Goal: Transaction & Acquisition: Purchase product/service

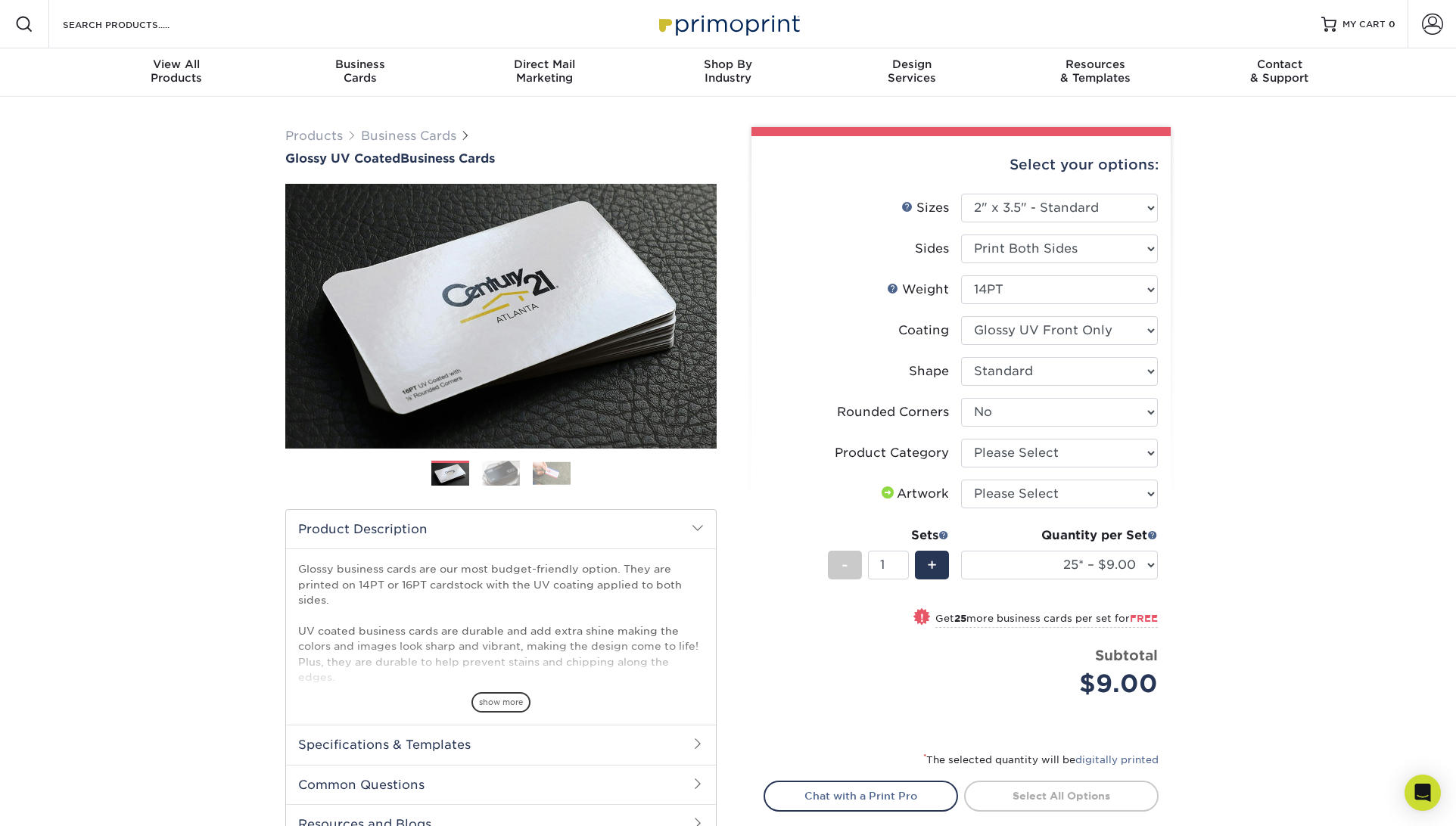
select select "2.00x3.50"
select select "0"
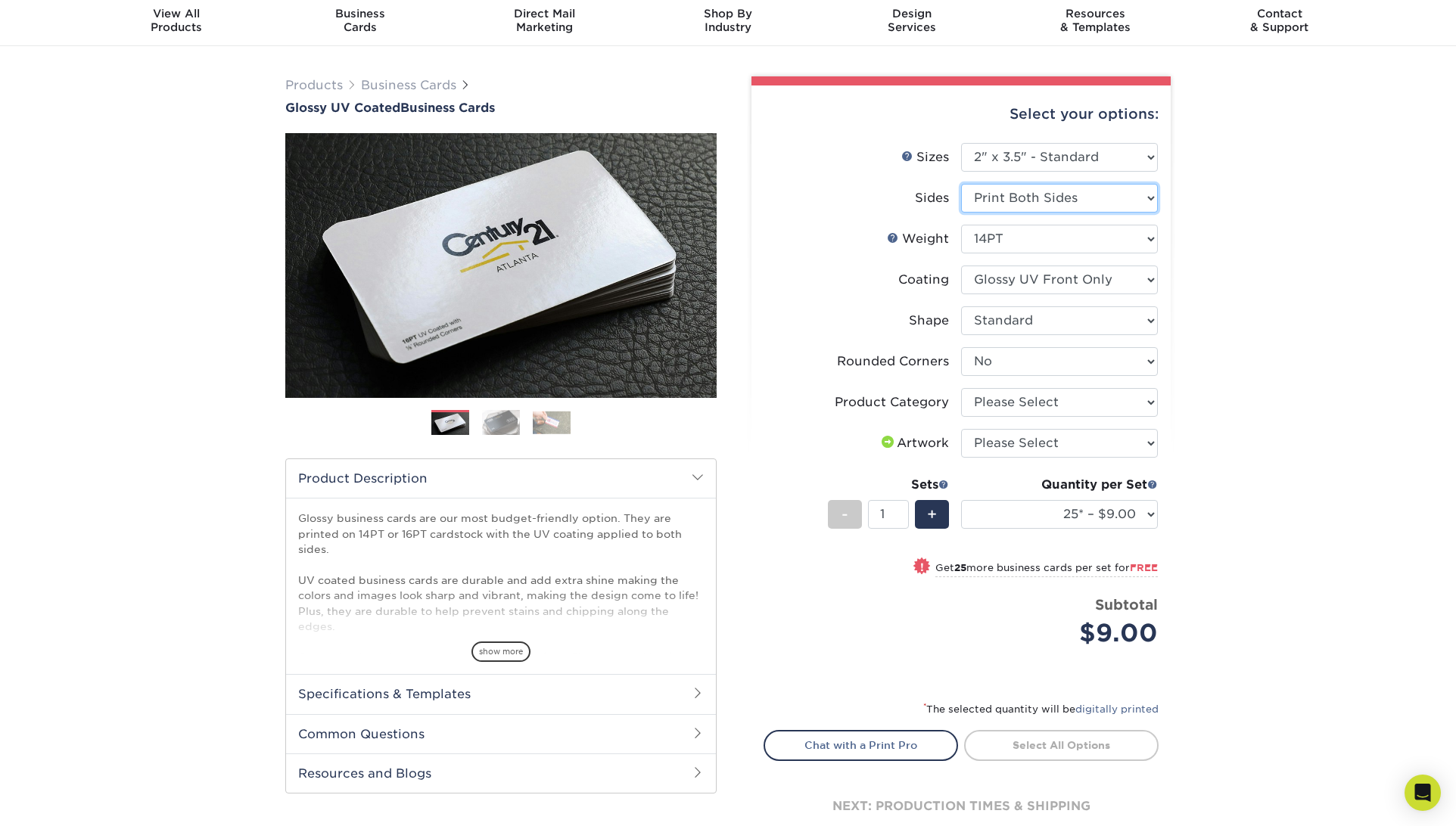
select select "32d3c223-f82c-492b-b915-ba065a00862f"
select select "-1"
select select
select select "-1"
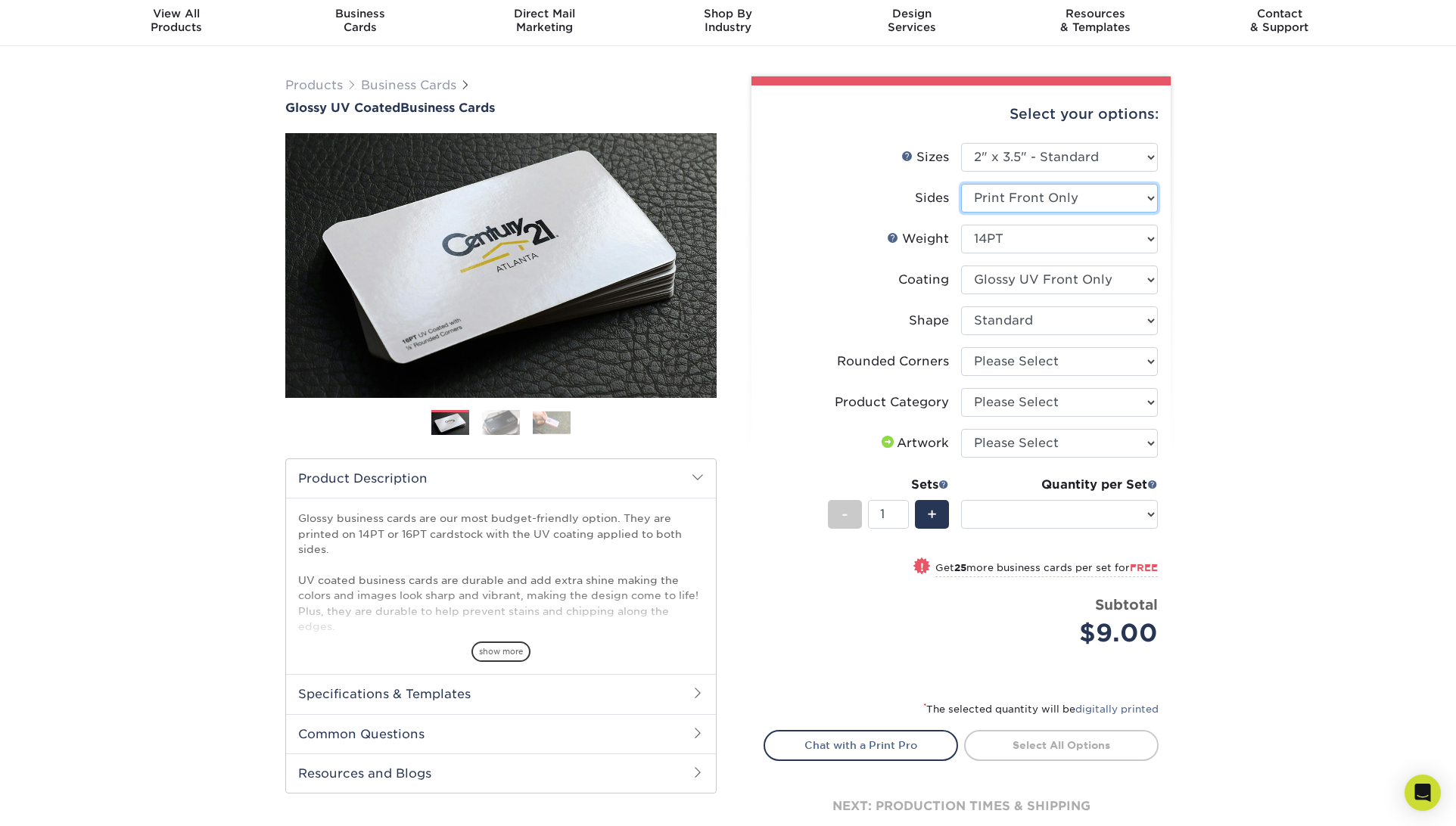
select select "-1"
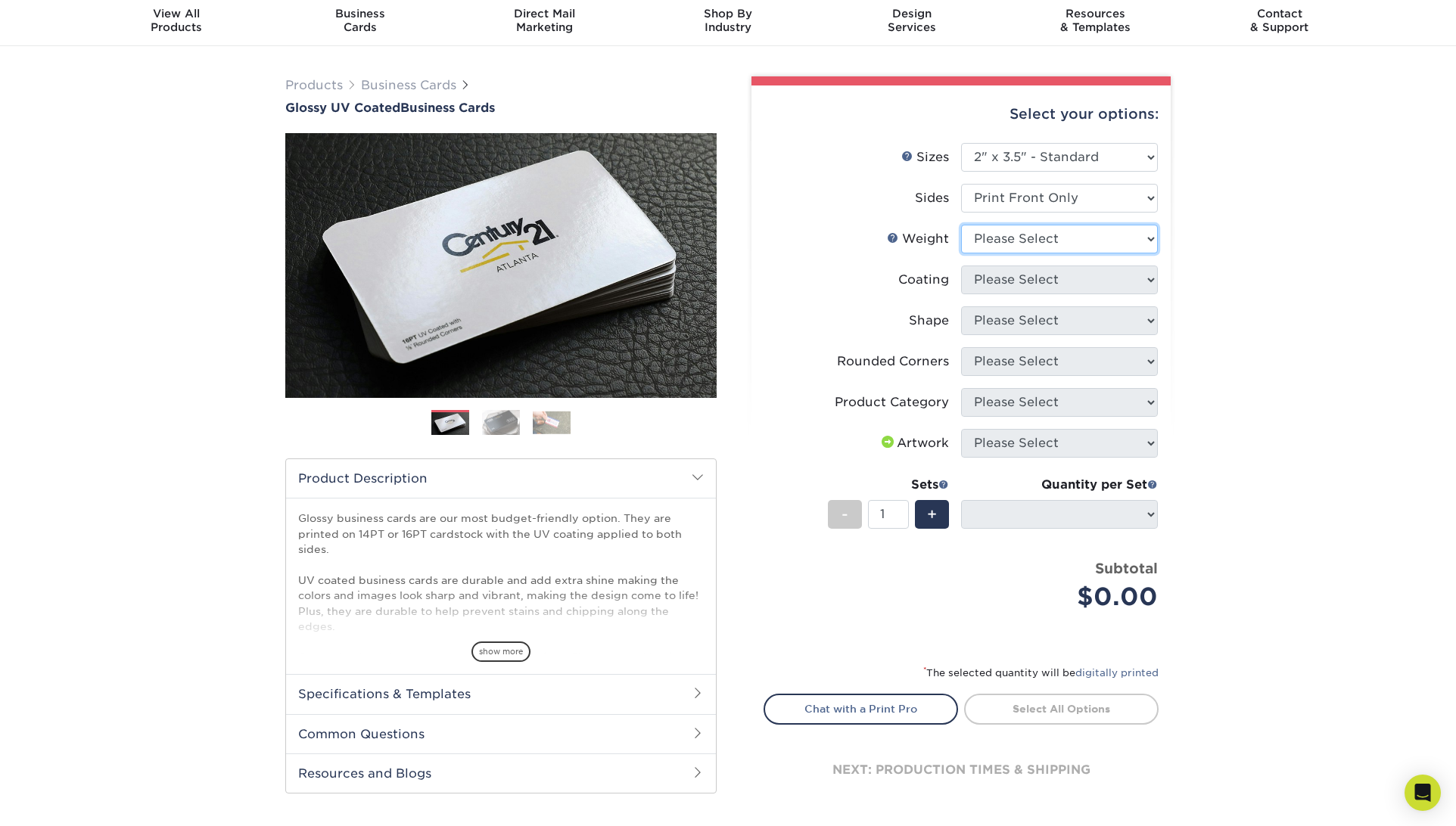
select select "14PT"
select select
select select "1e8116af-acfc-44b1-83dc-8181aa338834"
select select
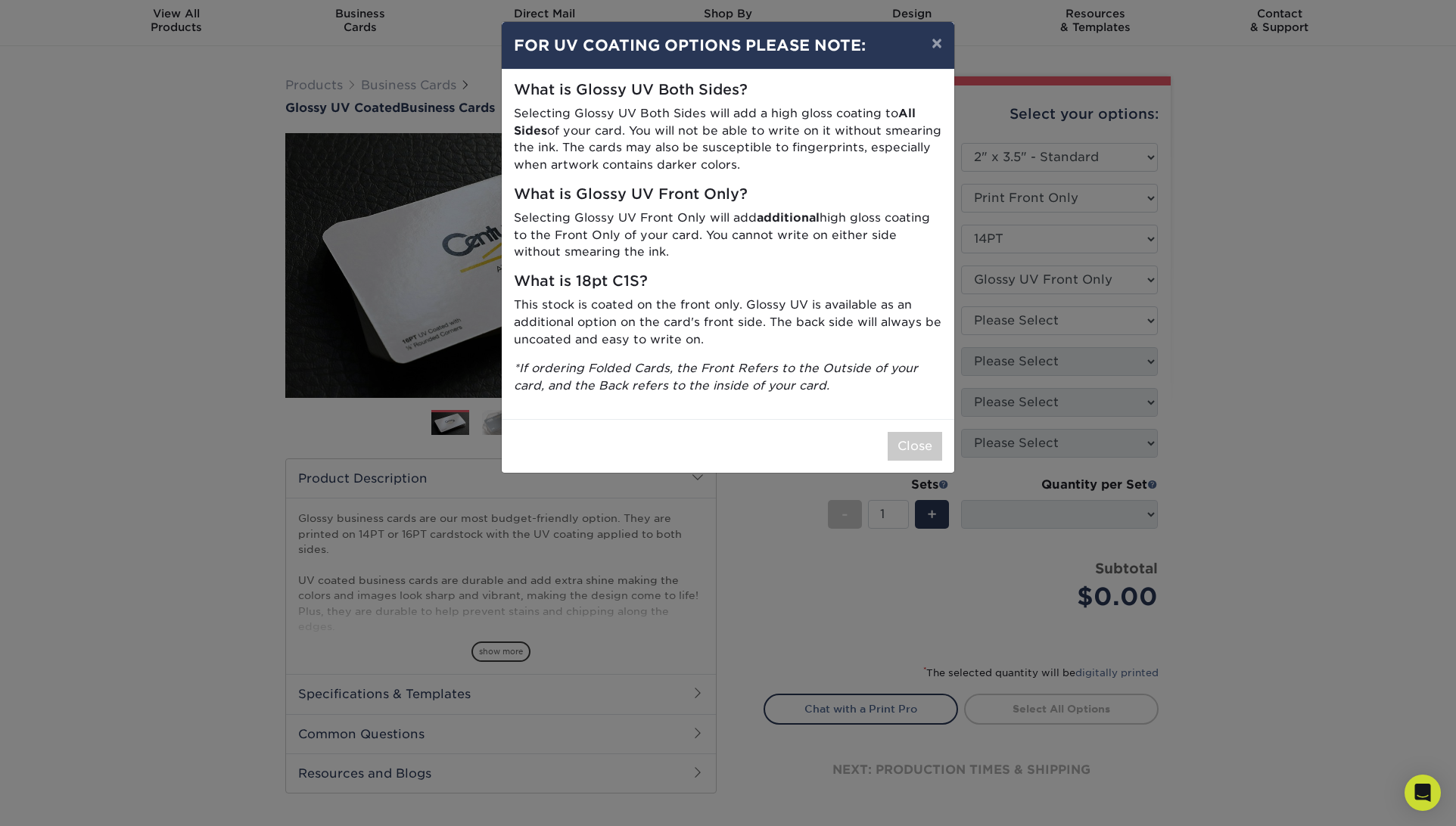
click at [908, 442] on button "Close" at bounding box center [914, 446] width 54 height 28
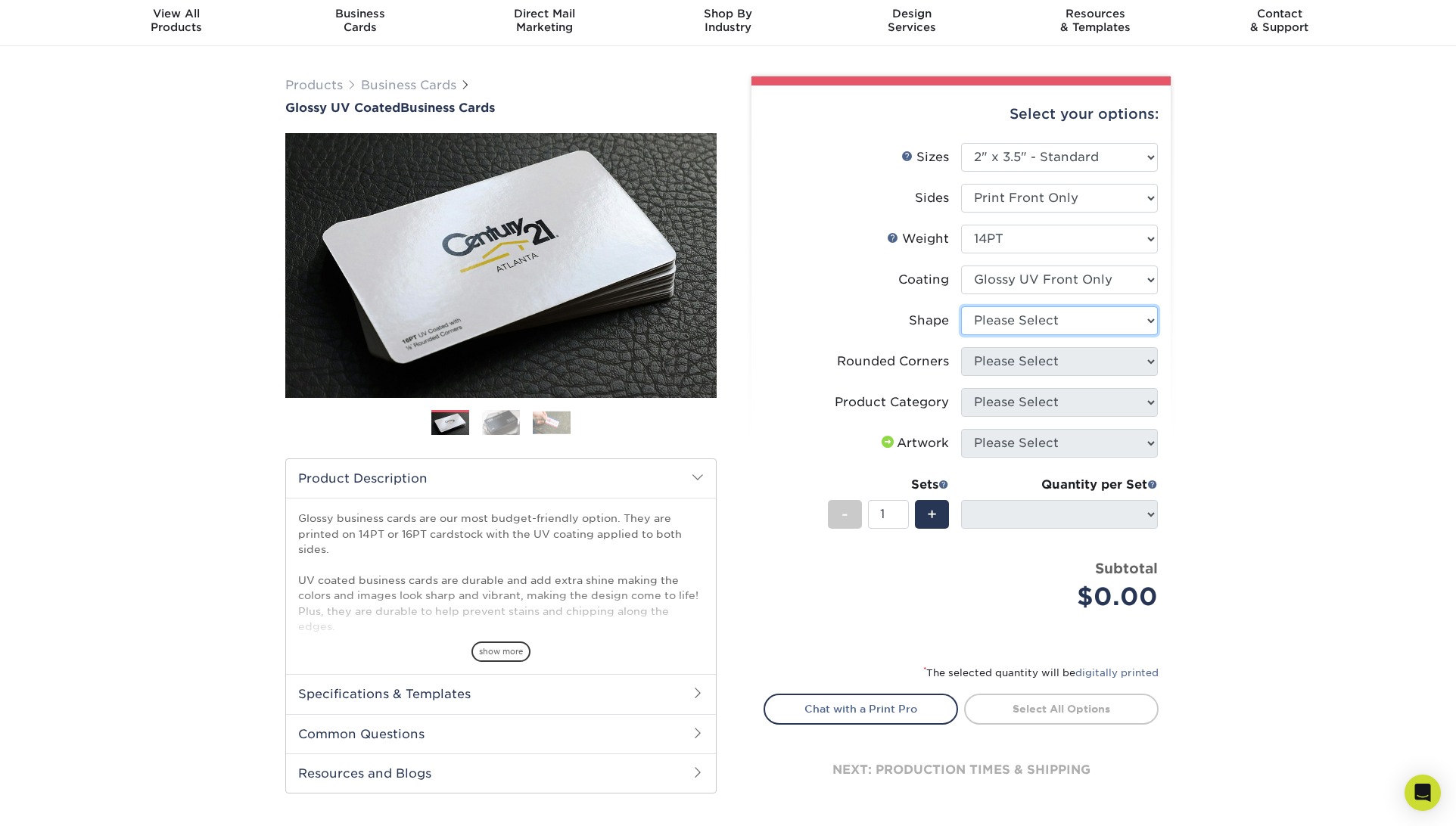
select select "standard"
select select
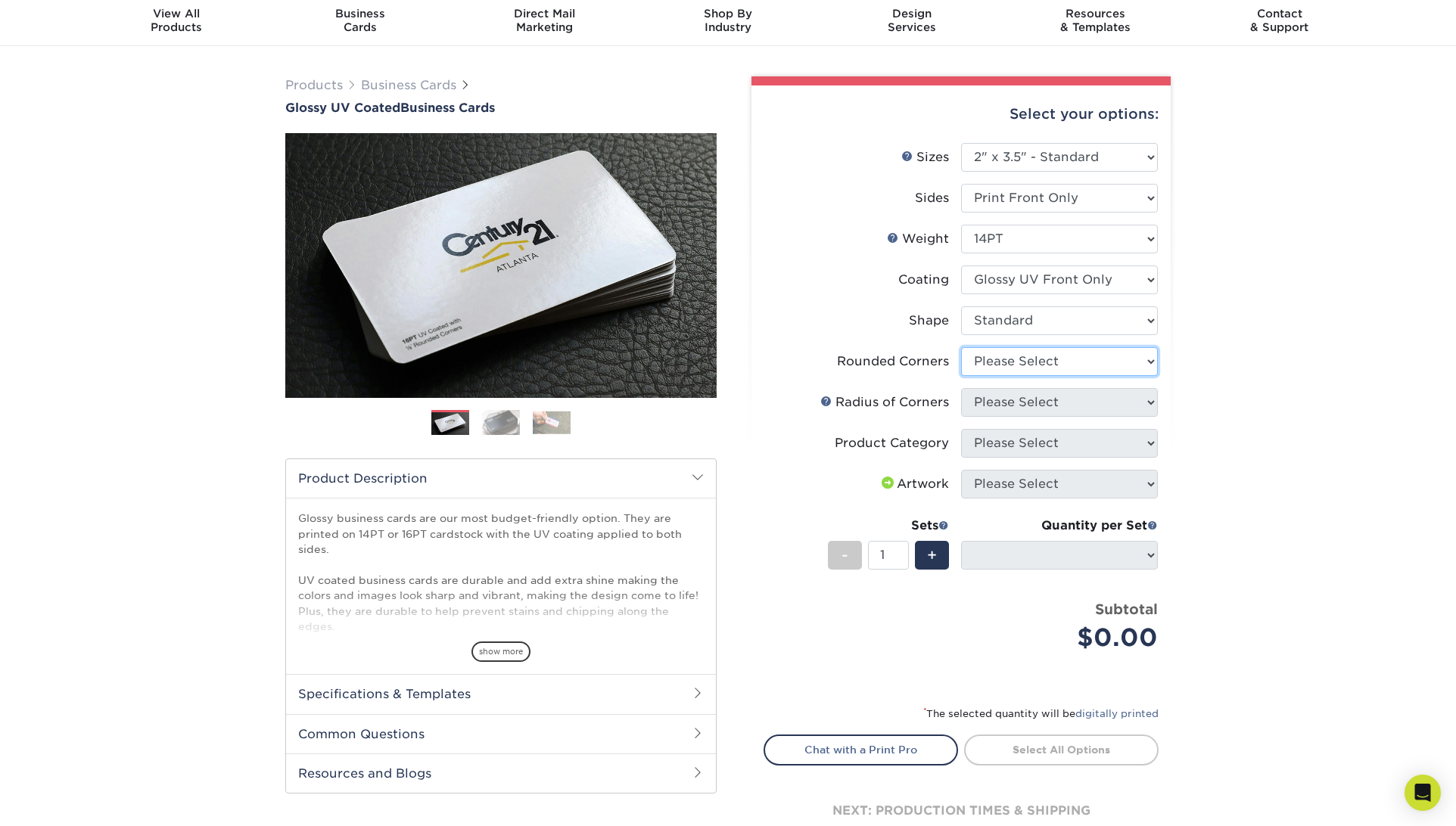
select select "76a3b848-63b4-4449-aad1-d9e81d5a60f5"
select select "-1"
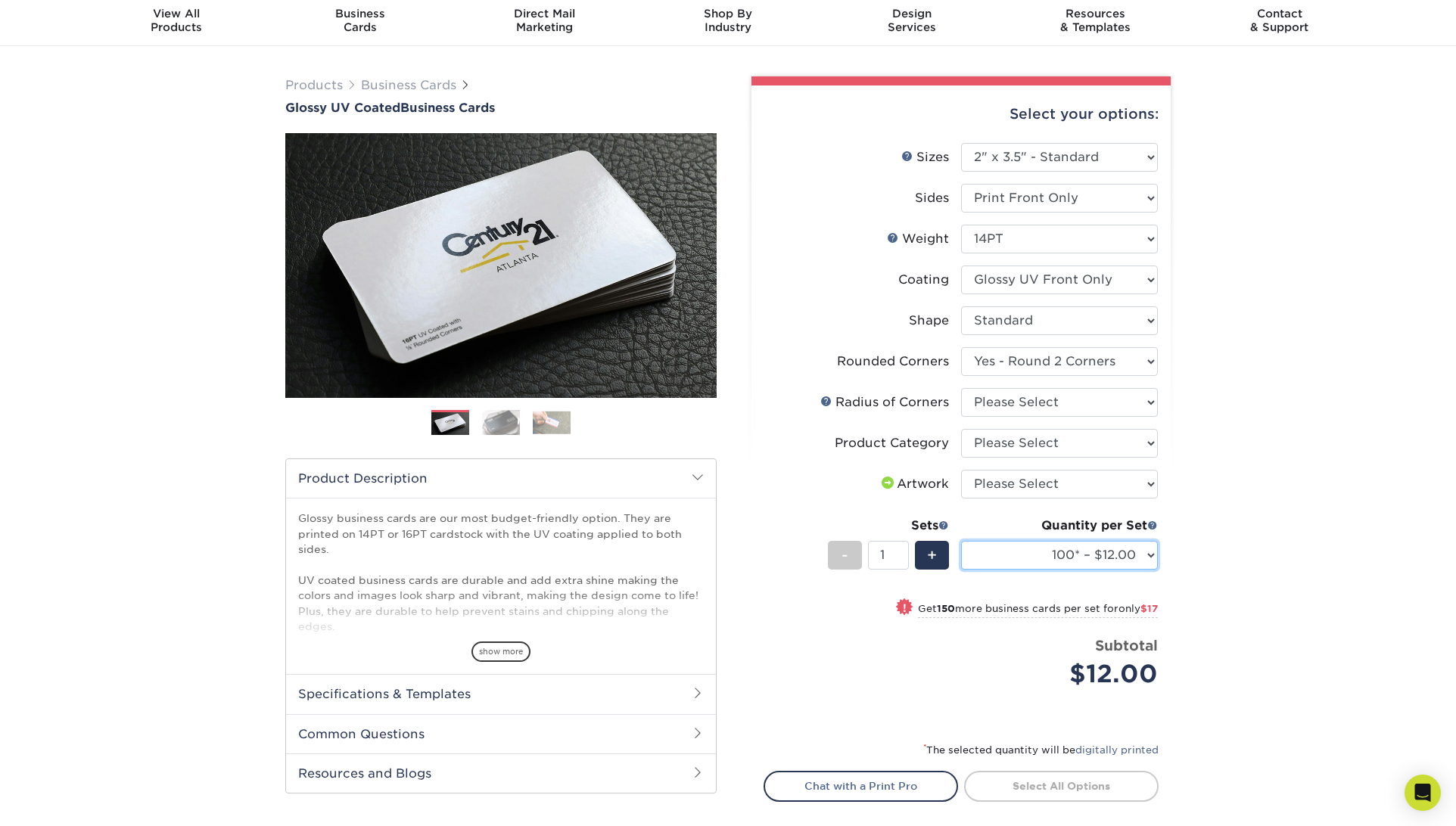
scroll to position [51, 0]
select select "7672df9e-0e0a-464d-8e1f-920c575e4da3"
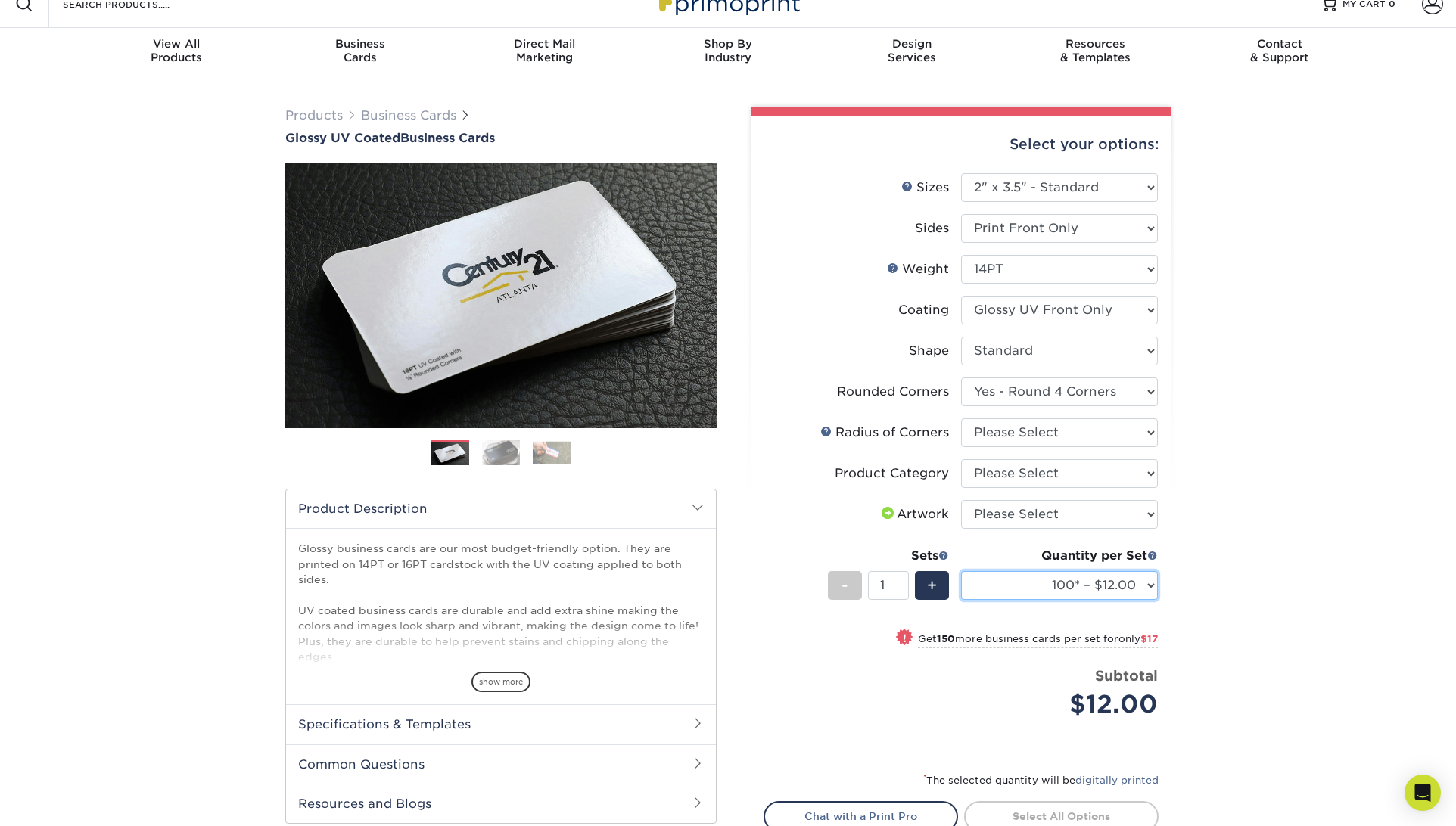
scroll to position [24, 0]
